Goal: Information Seeking & Learning: Check status

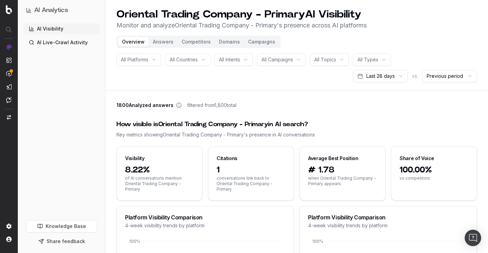
click at [51, 29] on link "AI Visibility" at bounding box center [61, 28] width 76 height 11
